Goal: Information Seeking & Learning: Check status

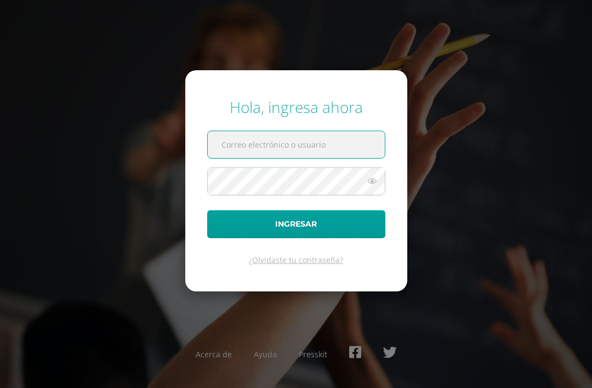
type input "gutierrez.aa@continentalamericano.edu.gt"
click at [296, 238] on button "Ingresar" at bounding box center [296, 224] width 178 height 28
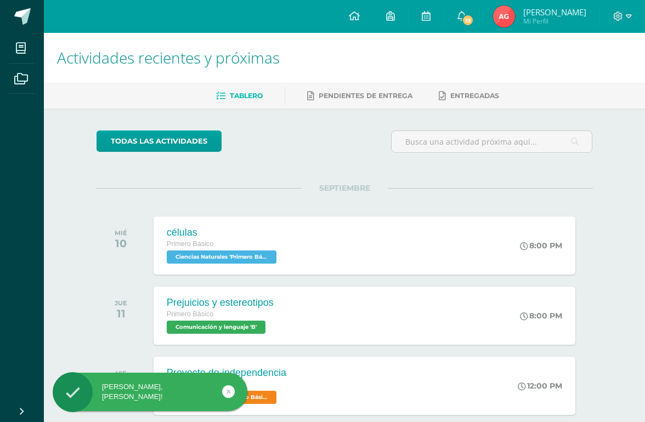
click at [506, 4] on link "Andrew Alessandro Mi Perfil" at bounding box center [540, 16] width 120 height 33
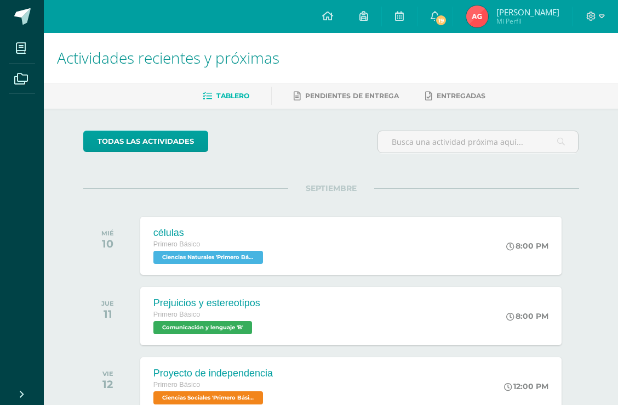
click at [487, 5] on link "Andrew Alessandro Mi Perfil" at bounding box center [513, 16] width 120 height 33
click at [486, 11] on span "Andrew Alessandro Mi Perfil" at bounding box center [513, 16] width 98 height 22
click at [479, 6] on img at bounding box center [478, 16] width 22 height 22
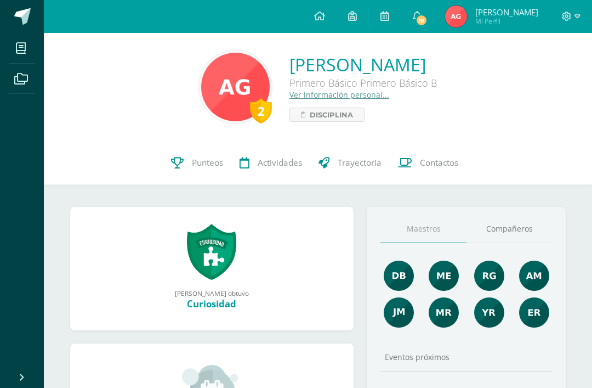
click at [201, 171] on link "Punteos" at bounding box center [197, 163] width 69 height 44
click at [196, 163] on span "Punteos" at bounding box center [207, 163] width 31 height 12
click at [192, 158] on span "Punteos" at bounding box center [207, 163] width 31 height 12
click at [189, 158] on link "Punteos" at bounding box center [197, 163] width 69 height 44
click at [194, 179] on link "Punteos" at bounding box center [197, 163] width 69 height 44
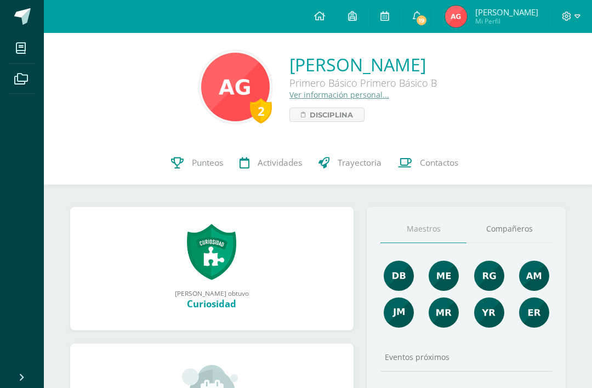
click at [194, 155] on link "Punteos" at bounding box center [197, 163] width 69 height 44
click at [258, 159] on span "Actividades" at bounding box center [280, 163] width 44 height 12
click at [205, 169] on link "Punteos" at bounding box center [197, 163] width 69 height 44
click at [188, 163] on link "Punteos" at bounding box center [197, 163] width 69 height 44
click at [199, 166] on span "Punteos" at bounding box center [207, 163] width 31 height 12
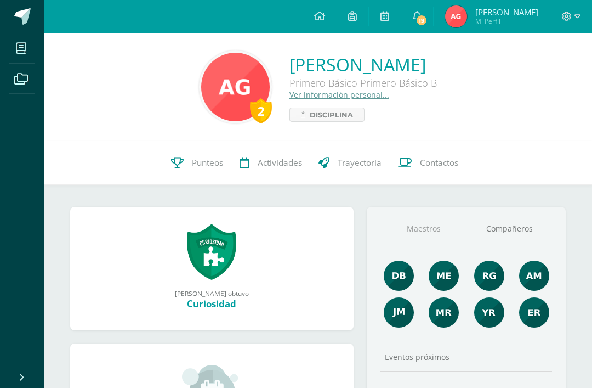
click at [194, 168] on span "Punteos" at bounding box center [207, 163] width 31 height 12
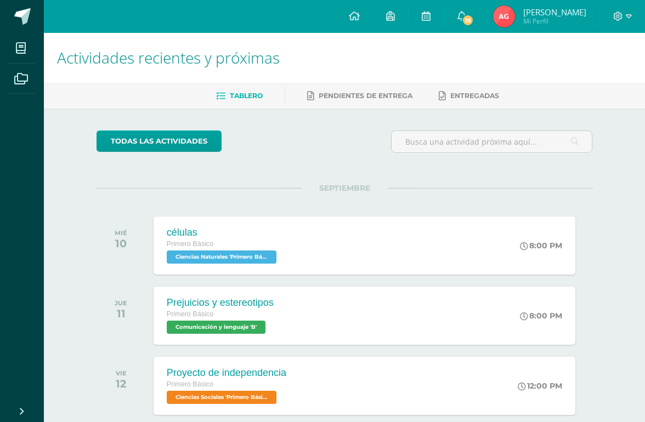
click at [509, 23] on img at bounding box center [504, 16] width 22 height 22
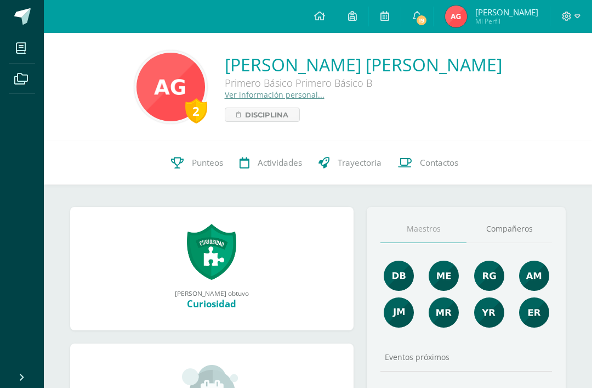
click at [208, 156] on link "Punteos" at bounding box center [197, 163] width 69 height 44
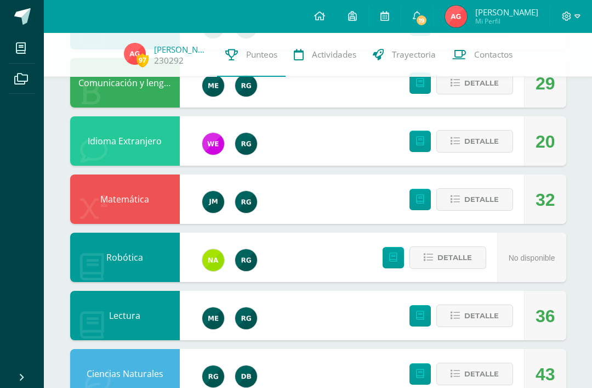
scroll to position [175, 0]
